Goal: Download file/media

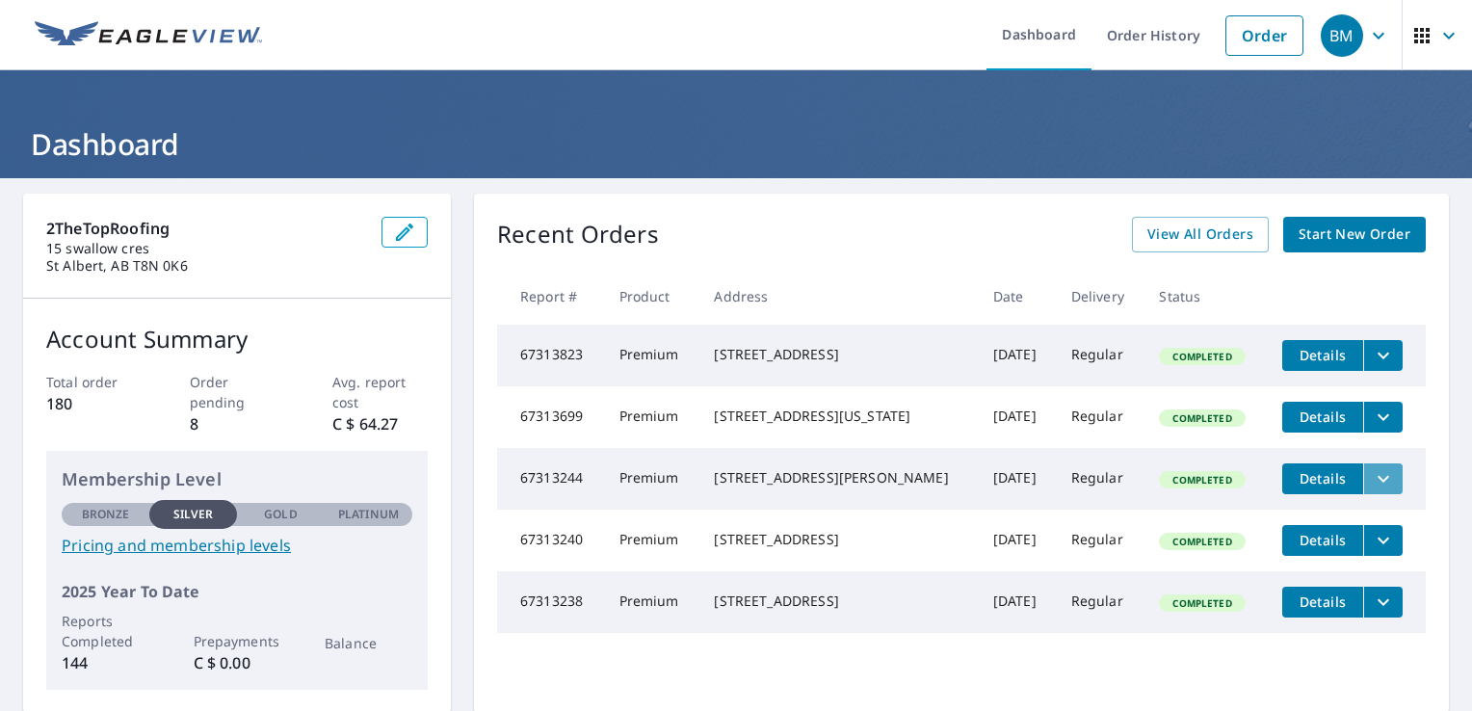
click at [1371, 484] on icon "filesDropdownBtn-67313244" at bounding box center [1382, 478] width 23 height 23
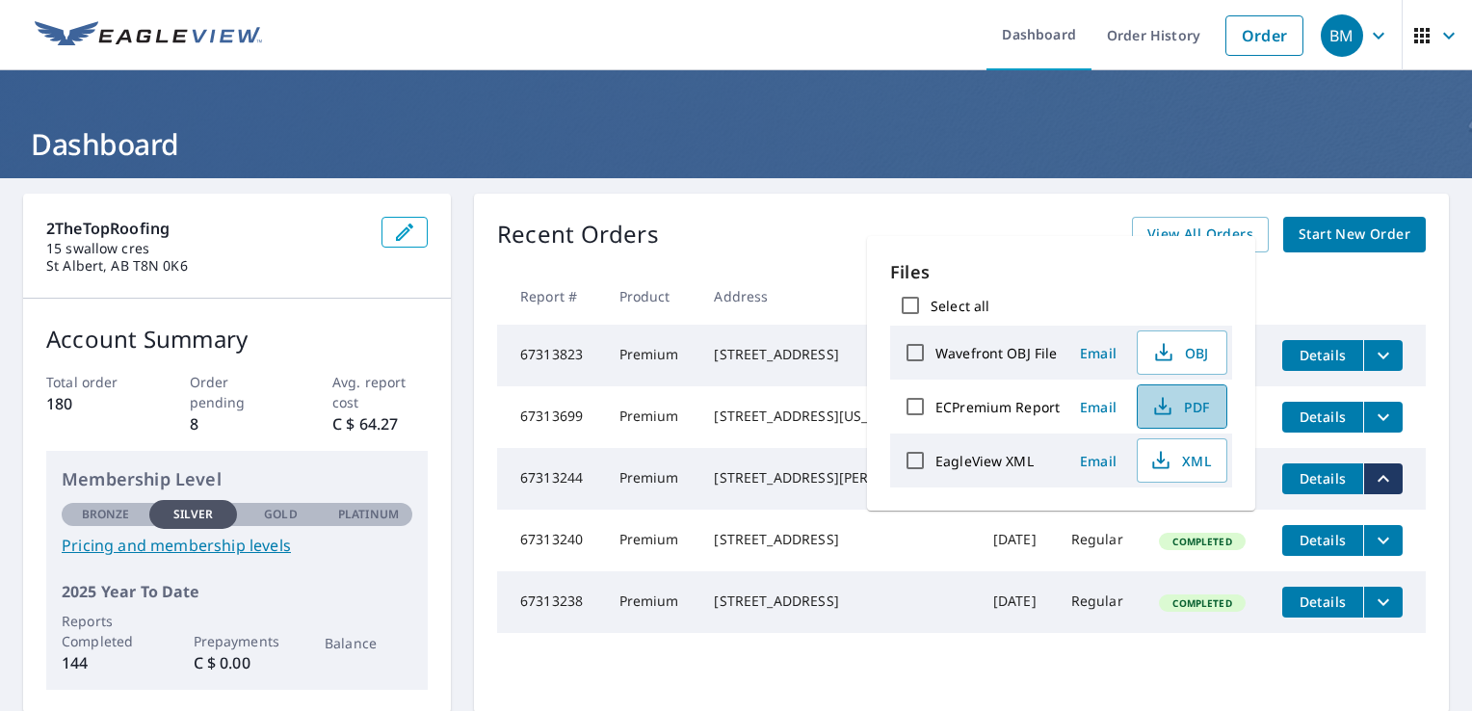
click at [1185, 410] on span "PDF" at bounding box center [1180, 406] width 62 height 23
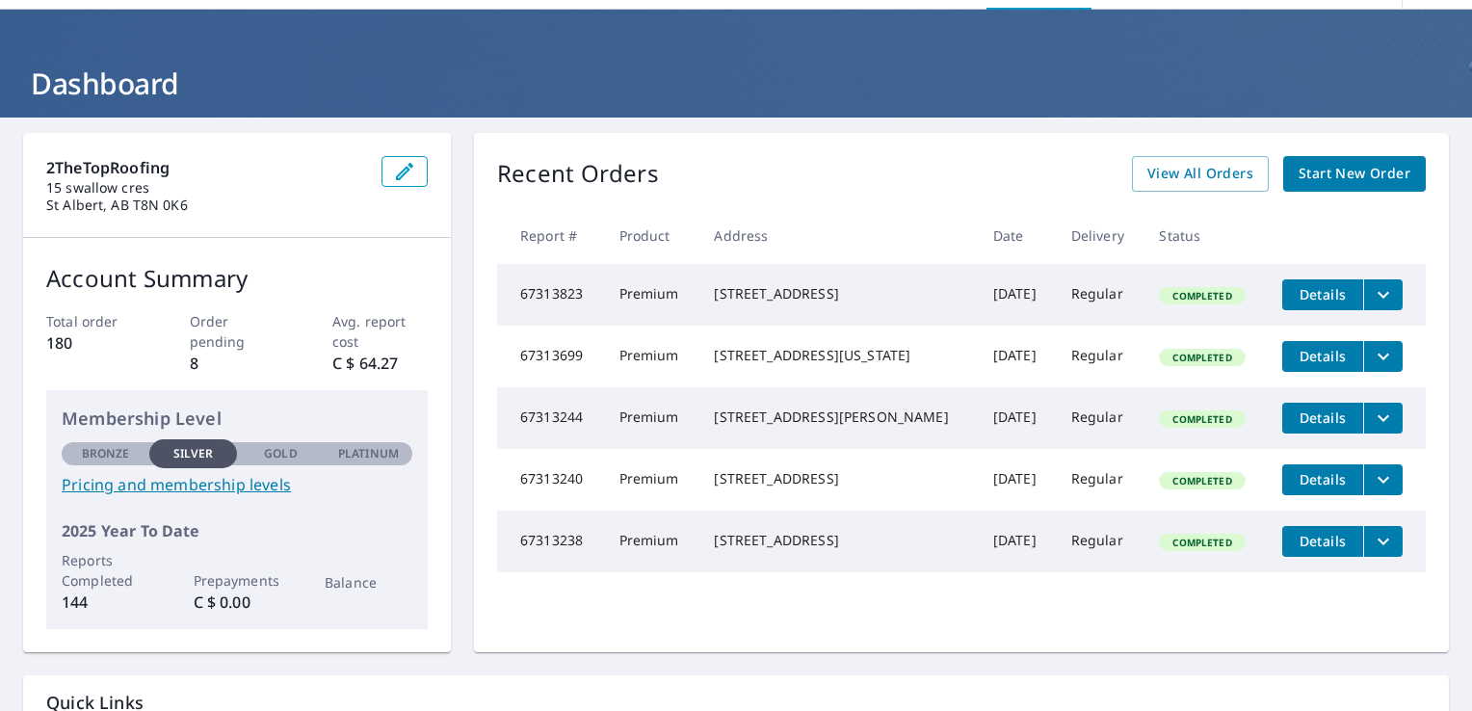
scroll to position [62, 0]
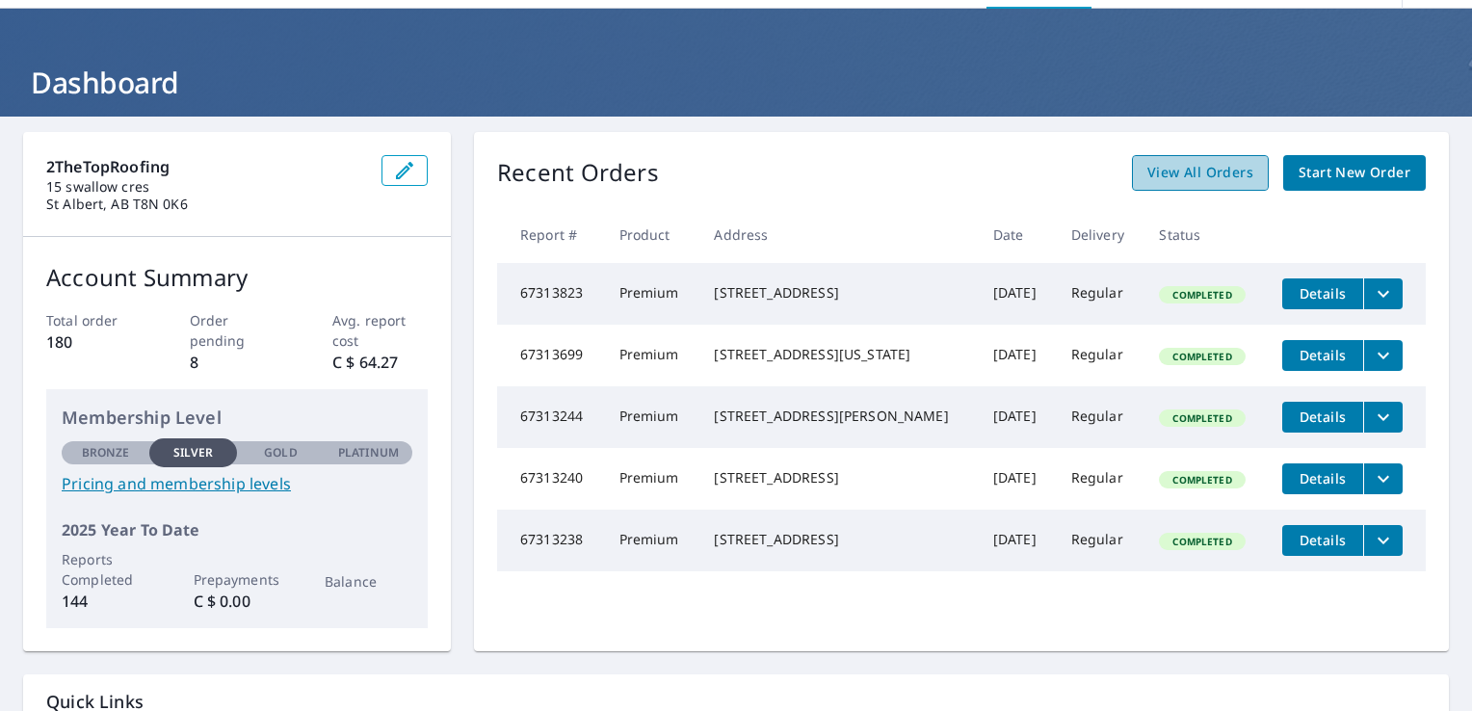
click at [1210, 172] on span "View All Orders" at bounding box center [1200, 173] width 106 height 24
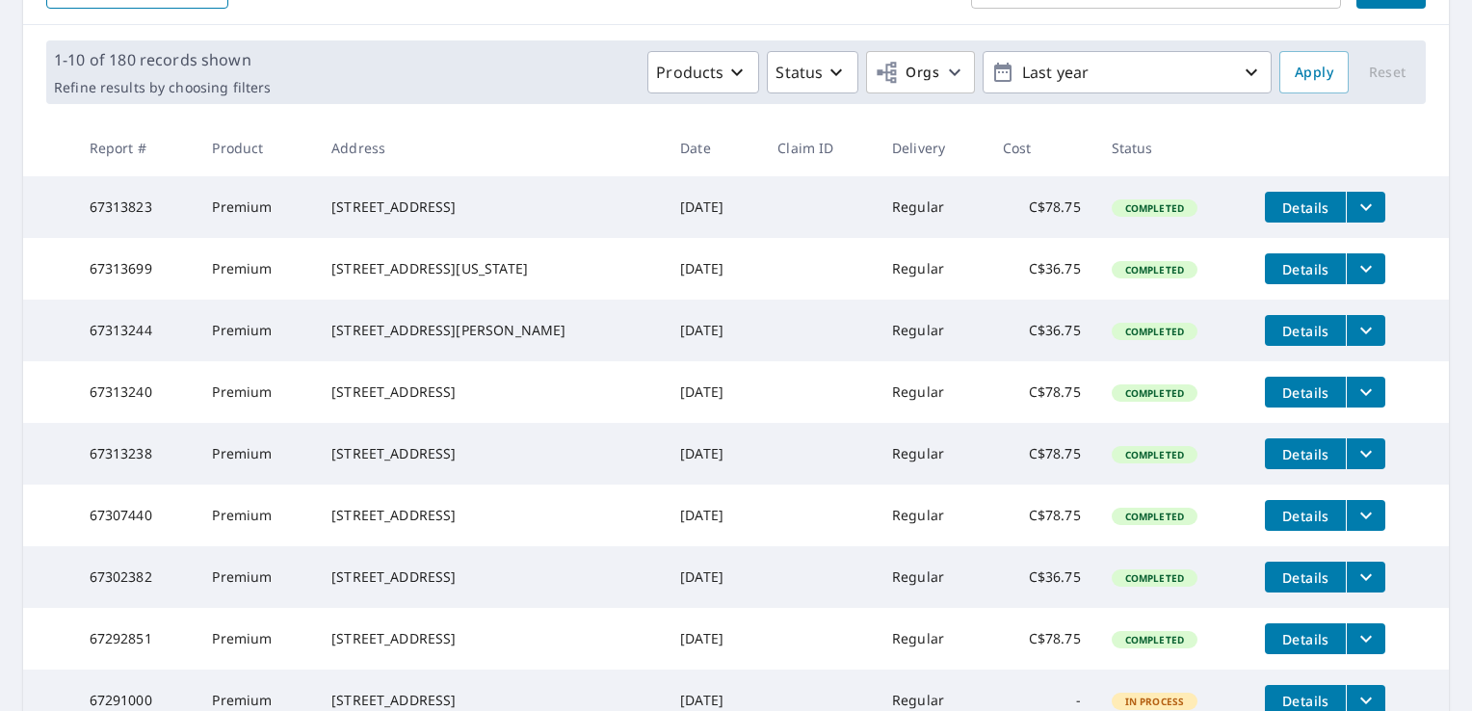
scroll to position [253, 0]
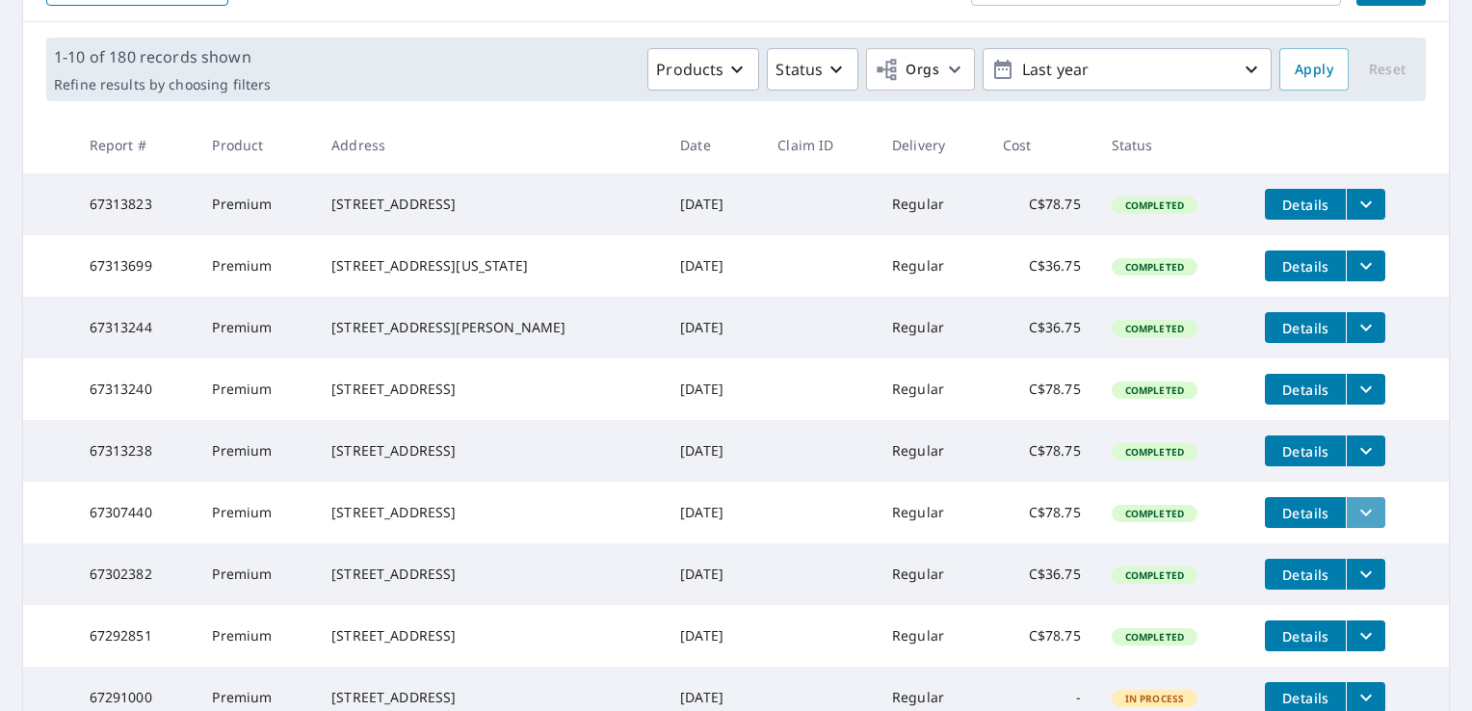
click at [1354, 524] on icon "filesDropdownBtn-67307440" at bounding box center [1365, 512] width 23 height 23
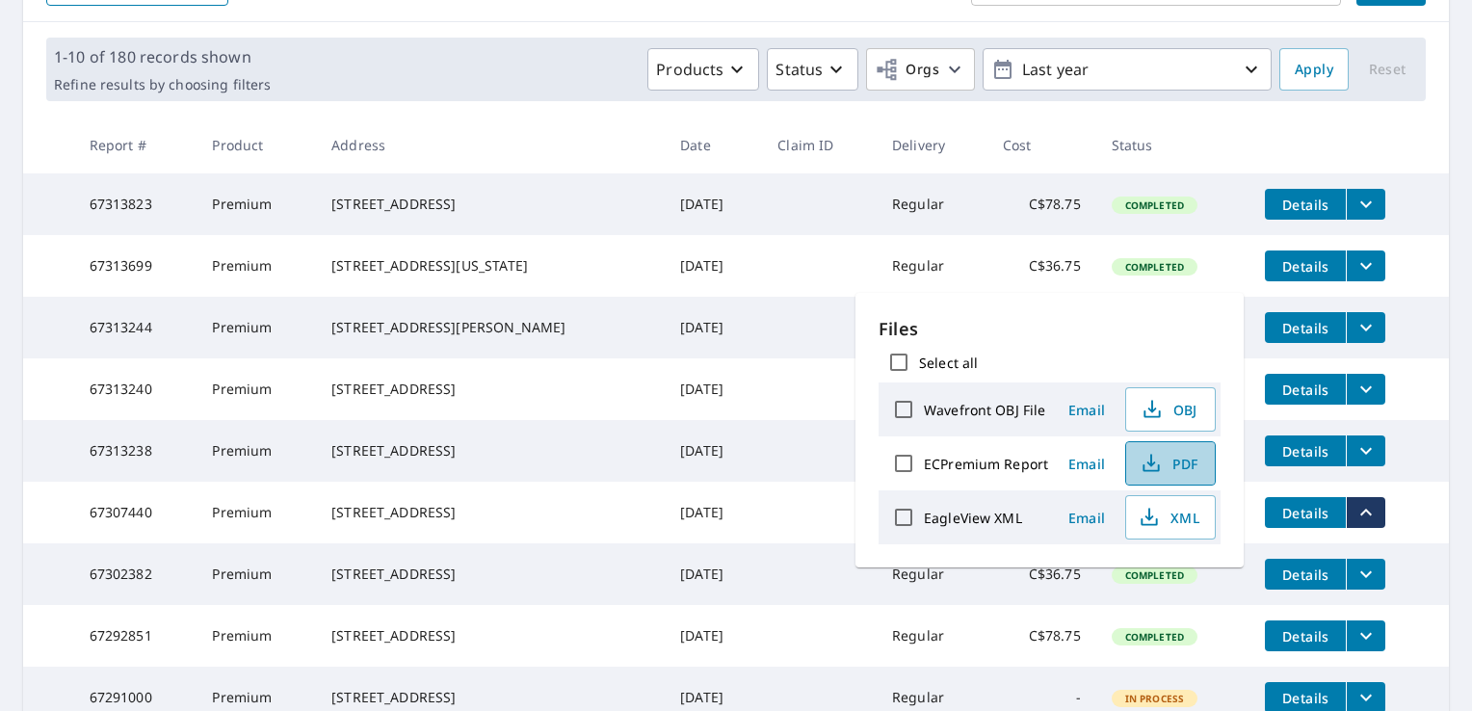
click at [1185, 473] on span "PDF" at bounding box center [1168, 463] width 62 height 23
click at [1354, 268] on icon "filesDropdownBtn-67313699" at bounding box center [1365, 265] width 23 height 23
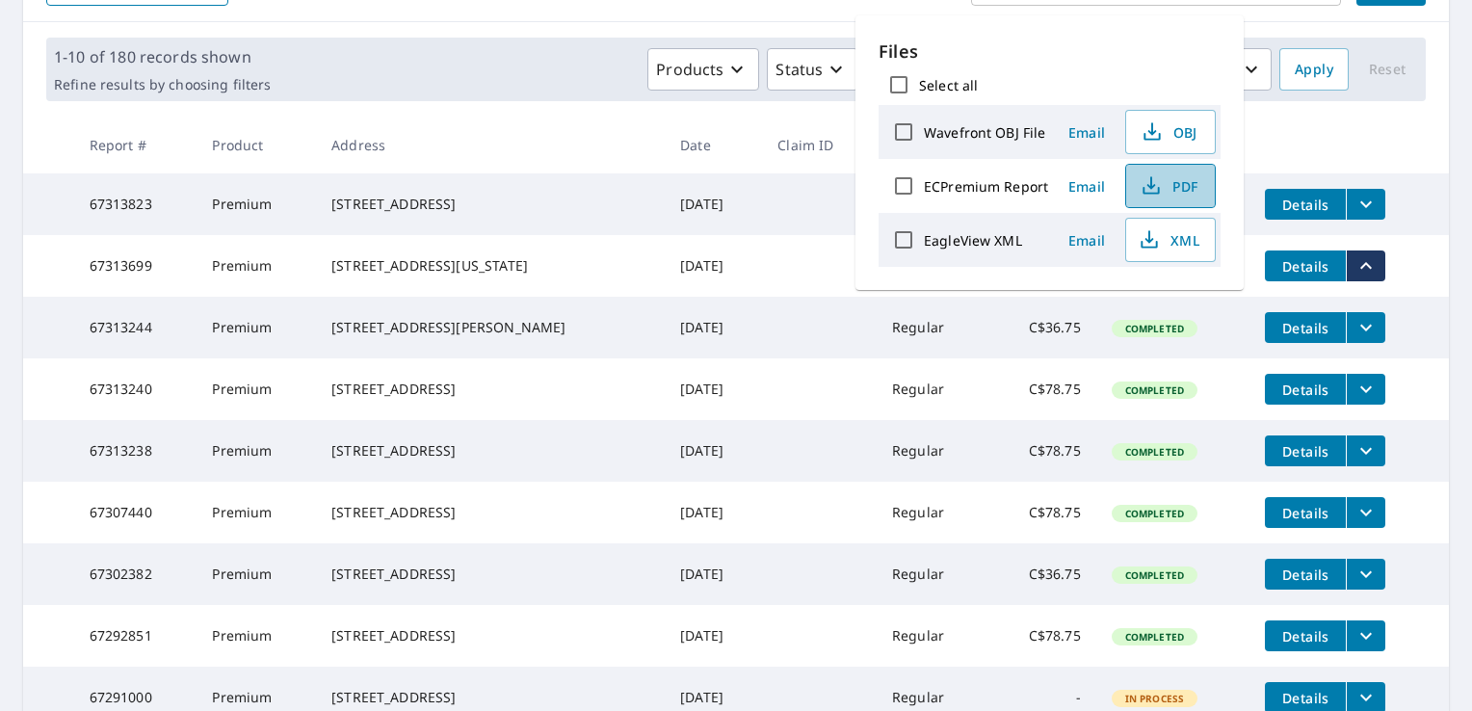
click at [1180, 188] on span "PDF" at bounding box center [1168, 185] width 62 height 23
